Goal: Find specific page/section: Find specific page/section

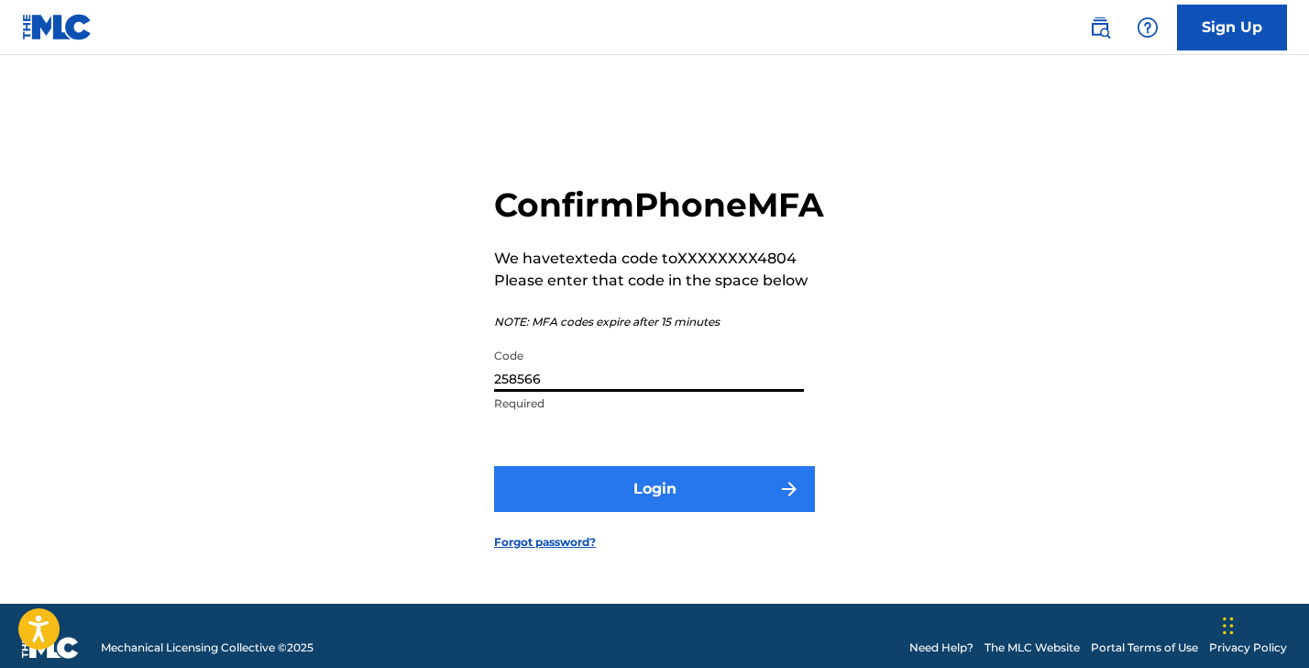
type input "258566"
click at [684, 508] on button "Login" at bounding box center [654, 489] width 321 height 46
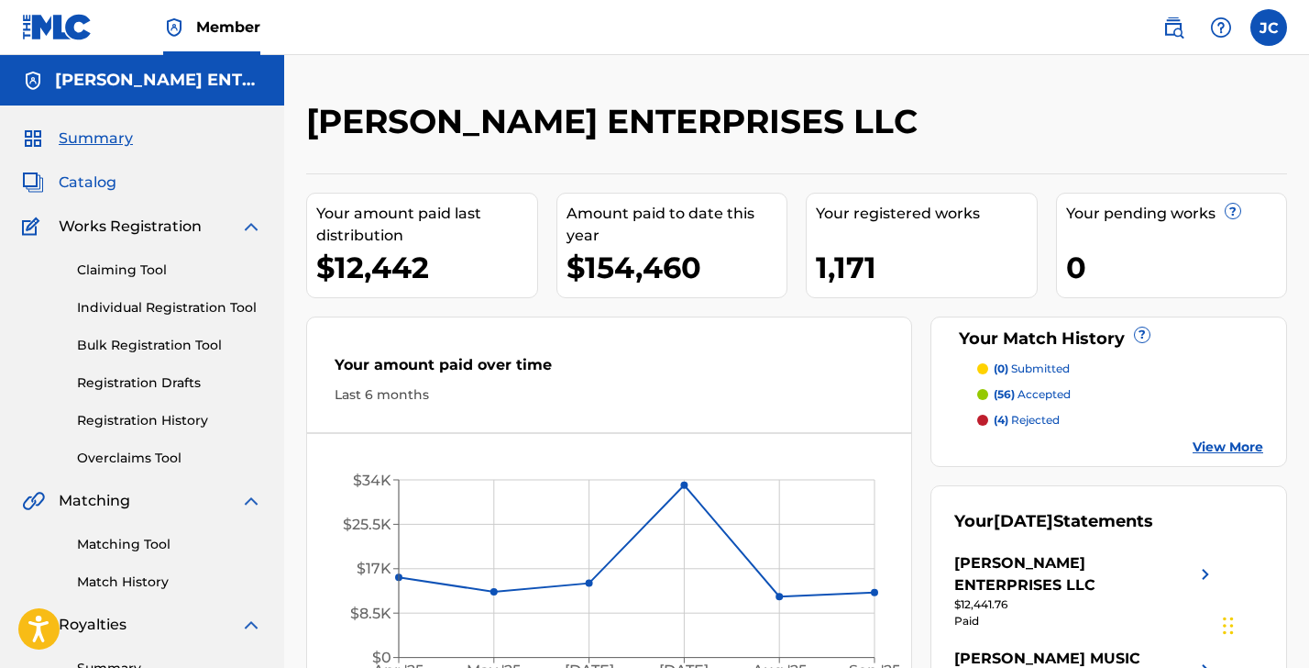
click at [83, 186] on span "Catalog" at bounding box center [88, 182] width 58 height 22
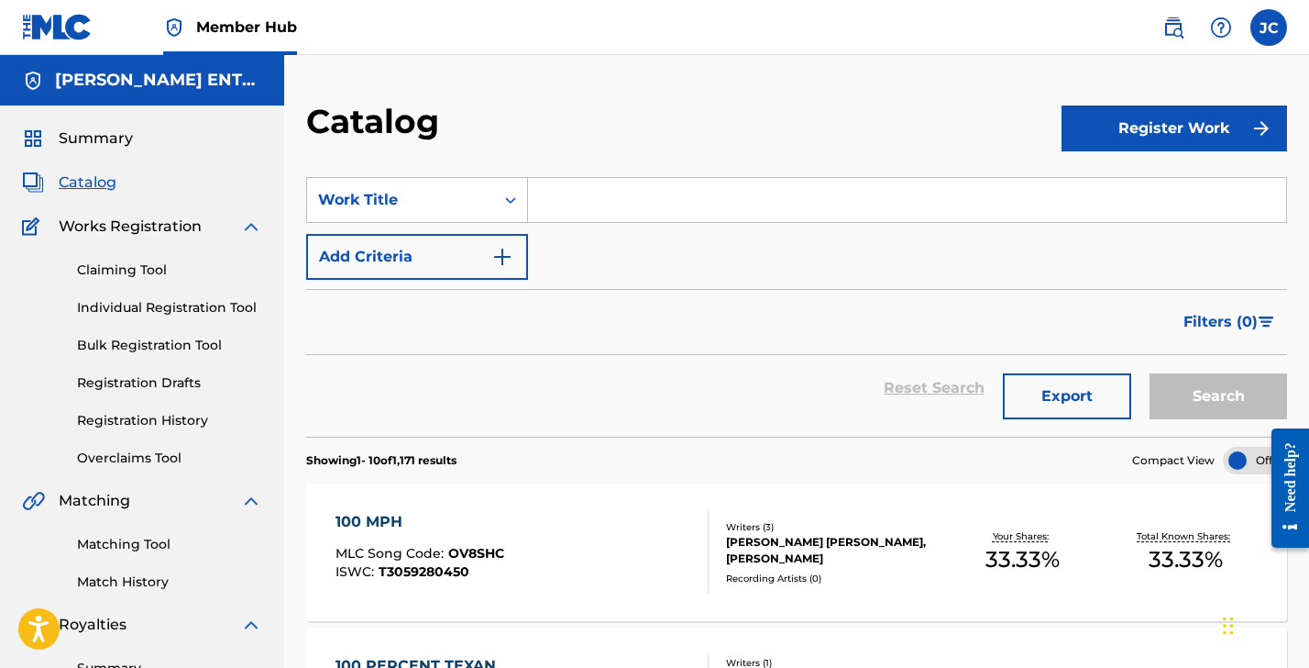
click at [560, 207] on input "Search Form" at bounding box center [907, 200] width 758 height 44
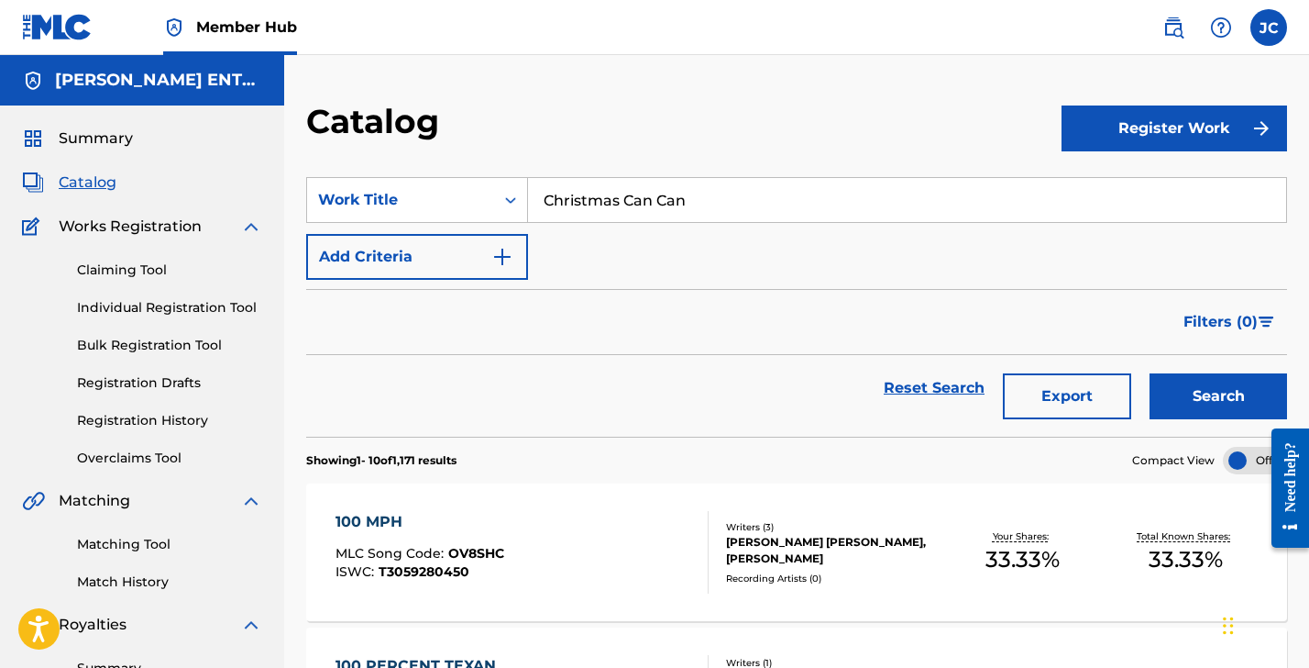
click at [1219, 396] on button "Search" at bounding box center [1219, 396] width 138 height 46
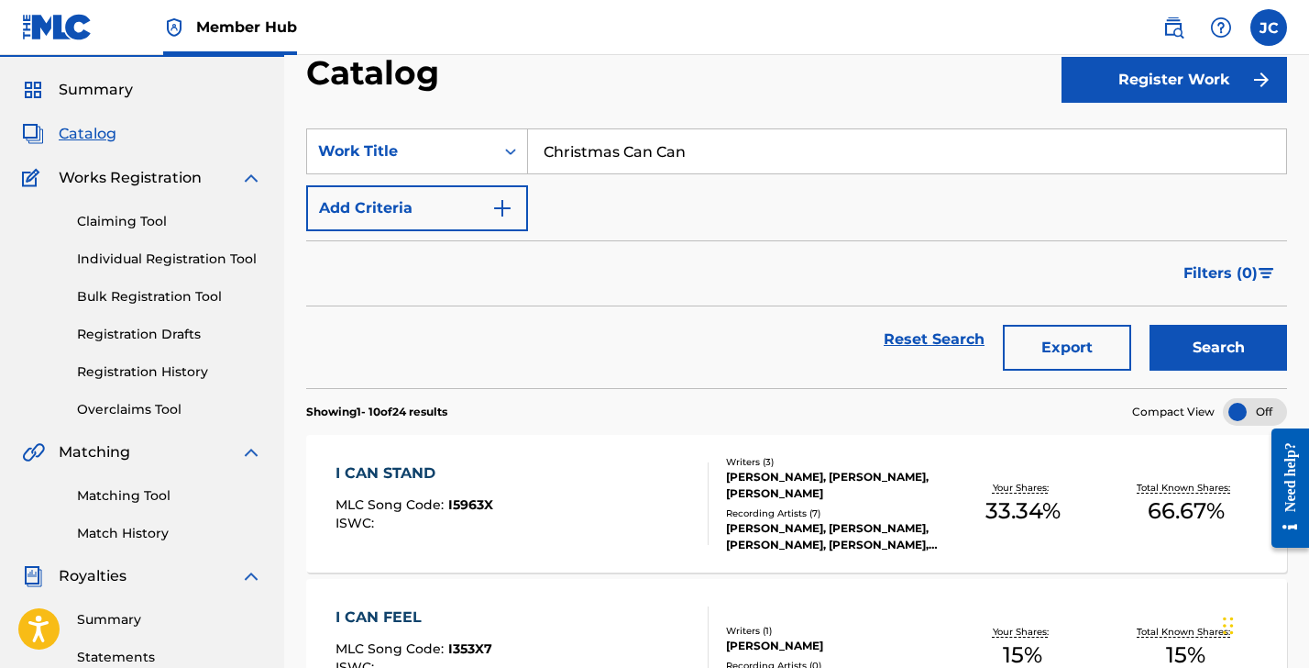
scroll to position [45, 0]
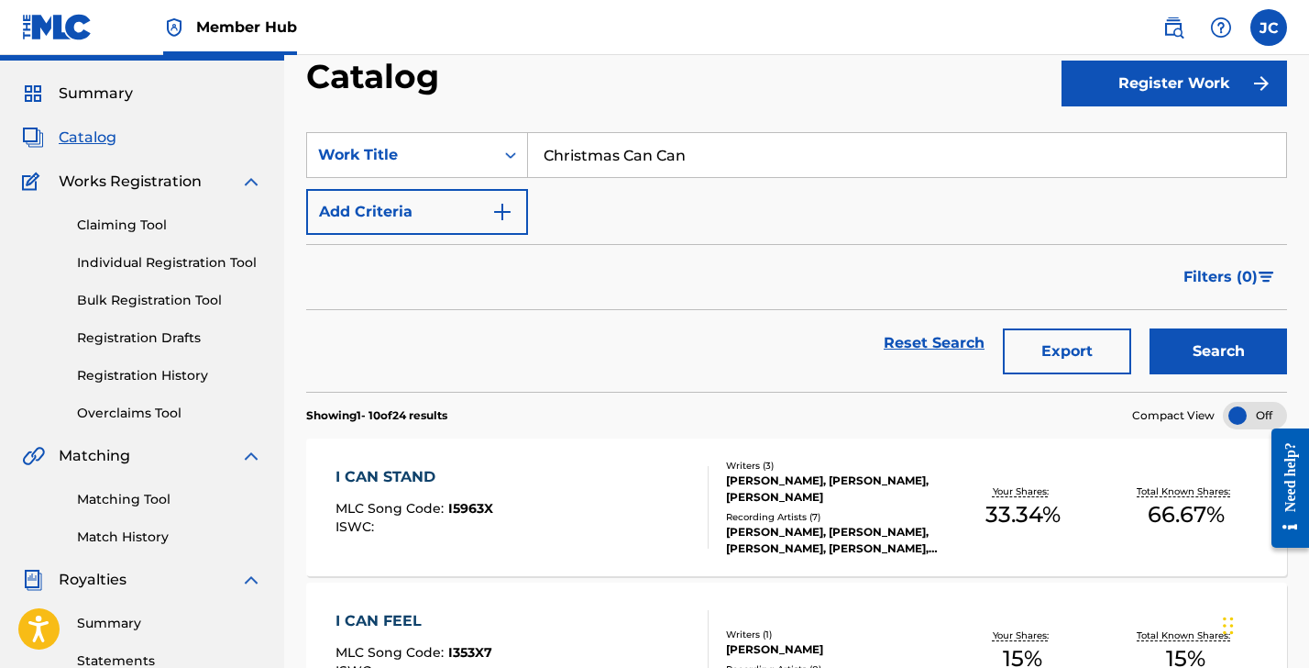
click at [653, 159] on input "Christmas Can Can" at bounding box center [907, 155] width 758 height 44
type input "Christmas Can-Can"
click at [1185, 348] on button "Search" at bounding box center [1219, 351] width 138 height 46
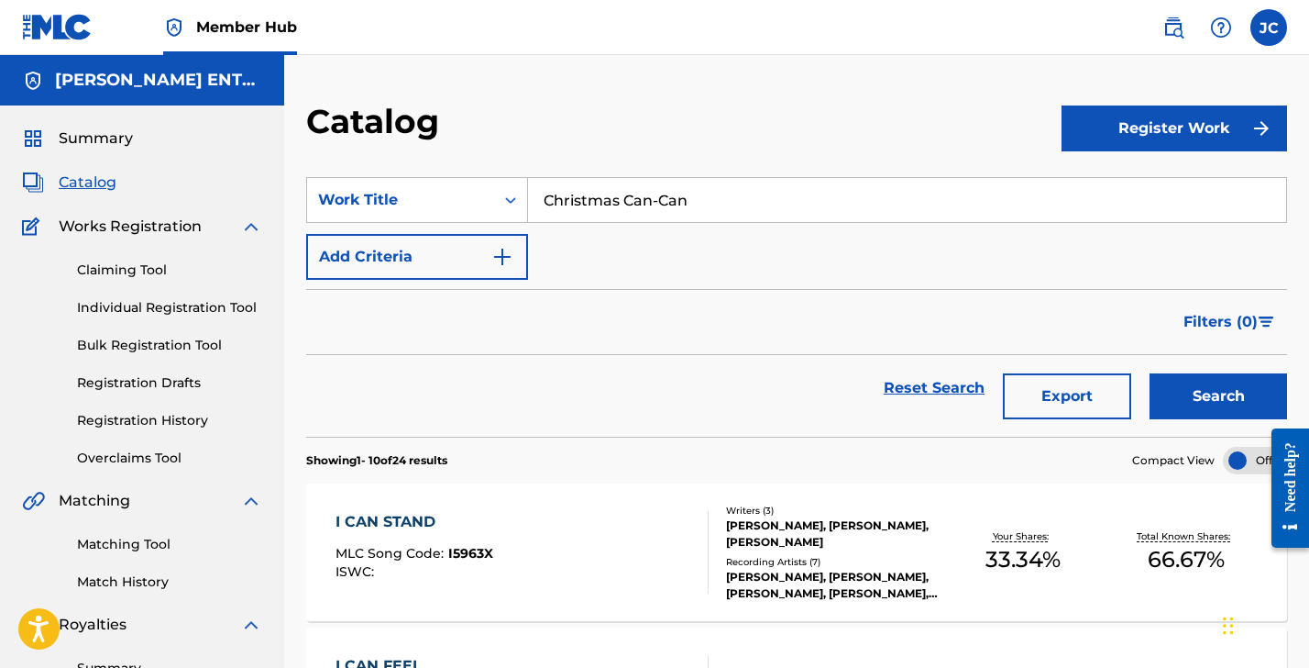
scroll to position [0, 0]
click at [184, 307] on link "Individual Registration Tool" at bounding box center [169, 307] width 185 height 19
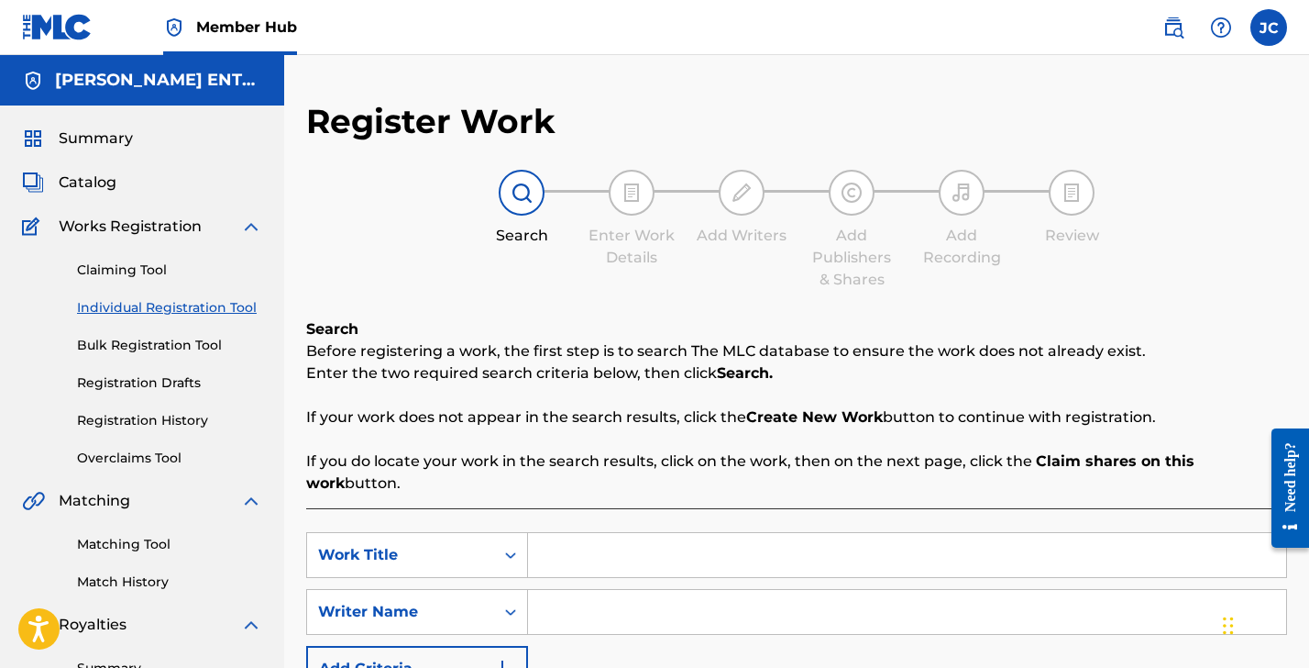
click at [579, 557] on input "Search Form" at bounding box center [907, 555] width 758 height 44
type input "The Christmas Can-Can"
type input "[PERSON_NAME]"
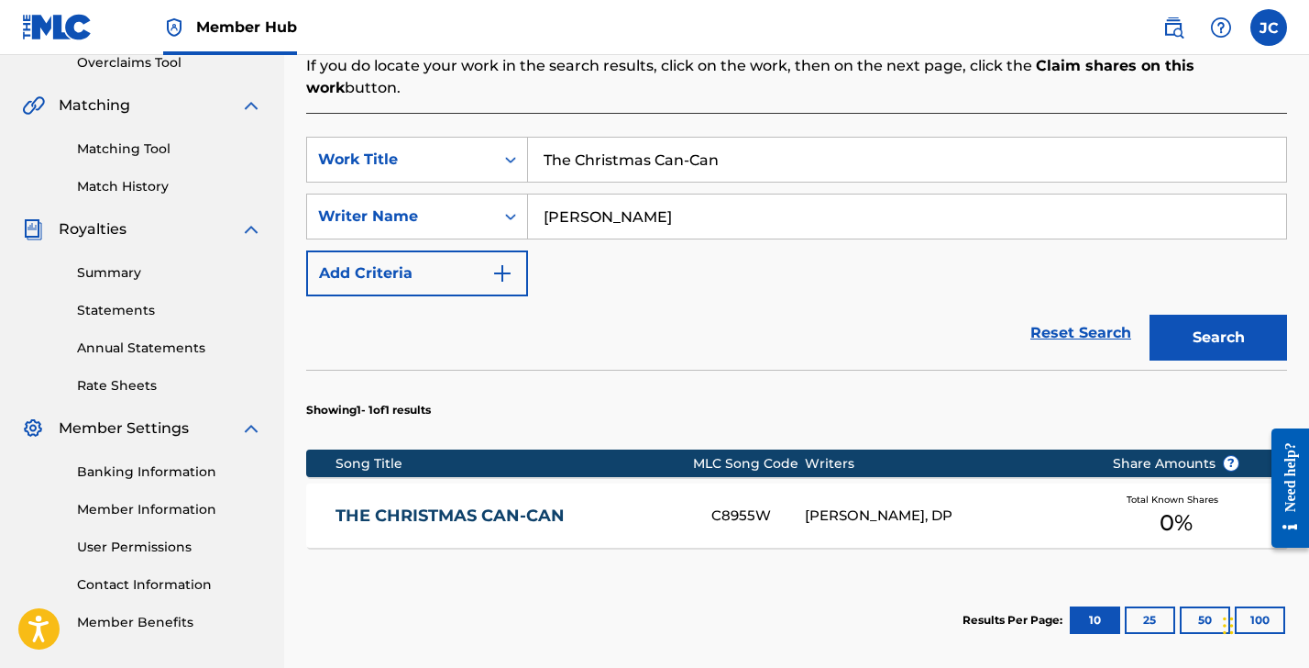
scroll to position [409, 0]
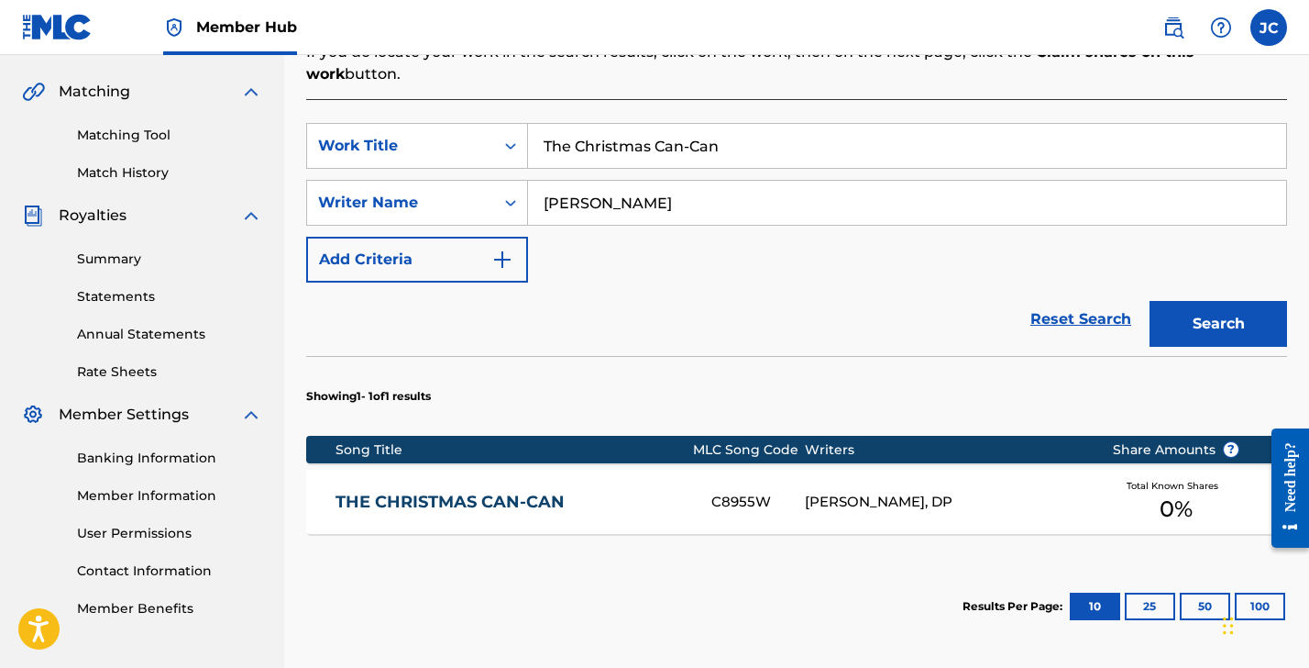
click at [512, 503] on link "THE CHRISTMAS CAN-CAN" at bounding box center [511, 501] width 351 height 21
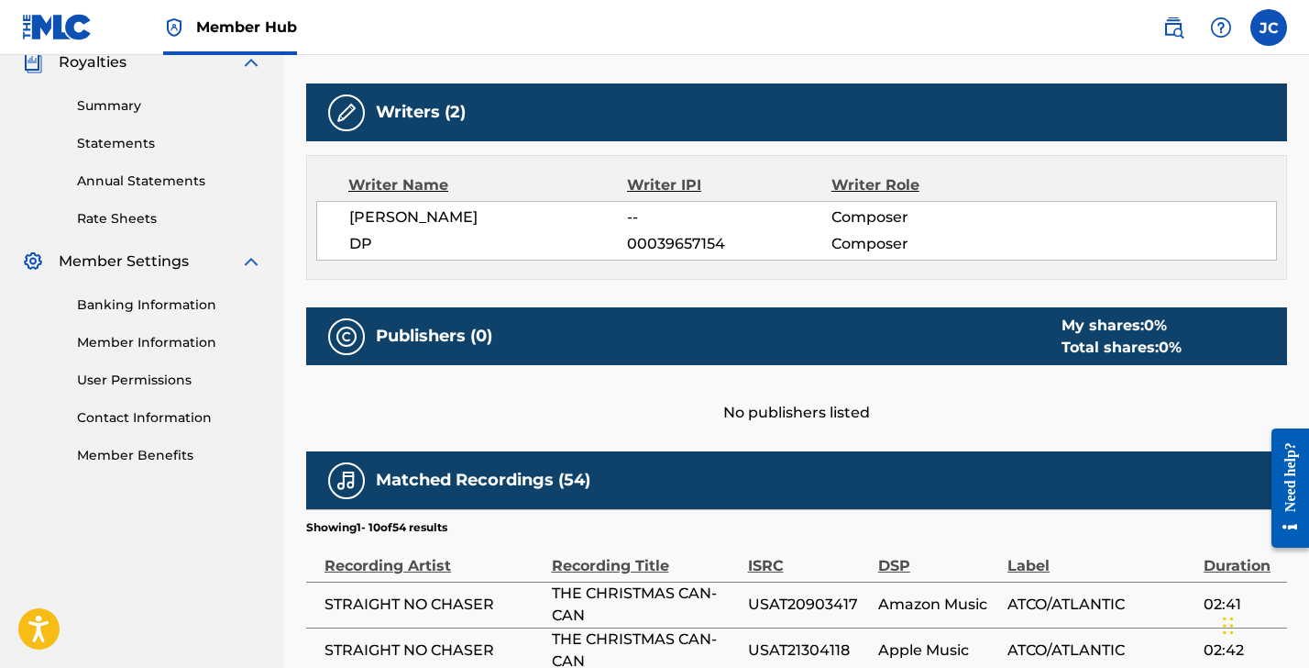
scroll to position [549, 0]
